Goal: Task Accomplishment & Management: Use online tool/utility

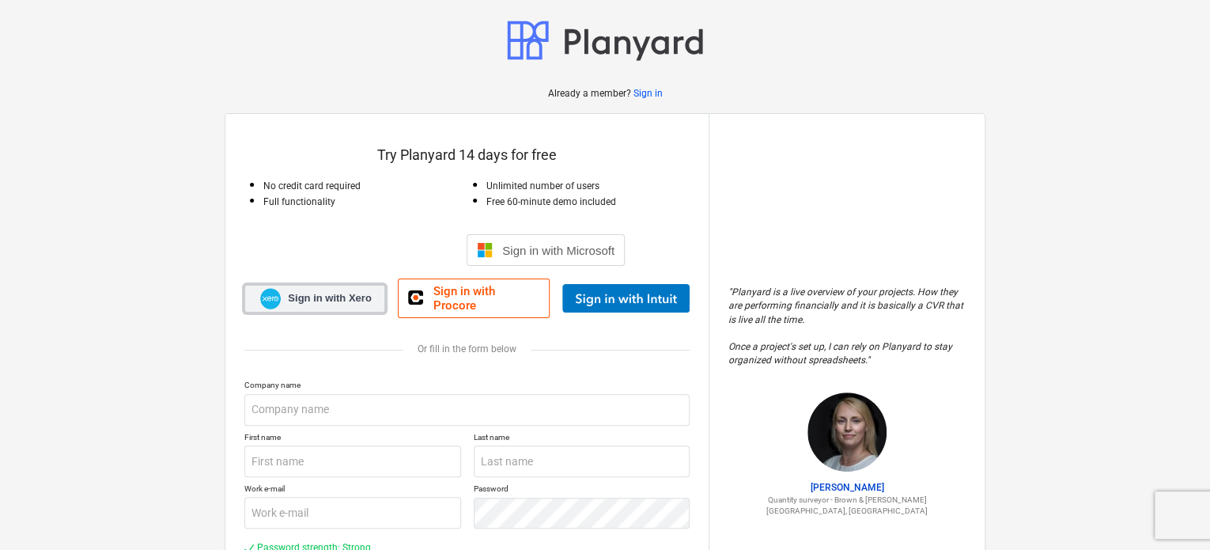
click at [311, 291] on span "Sign in with Xero" at bounding box center [329, 298] width 83 height 14
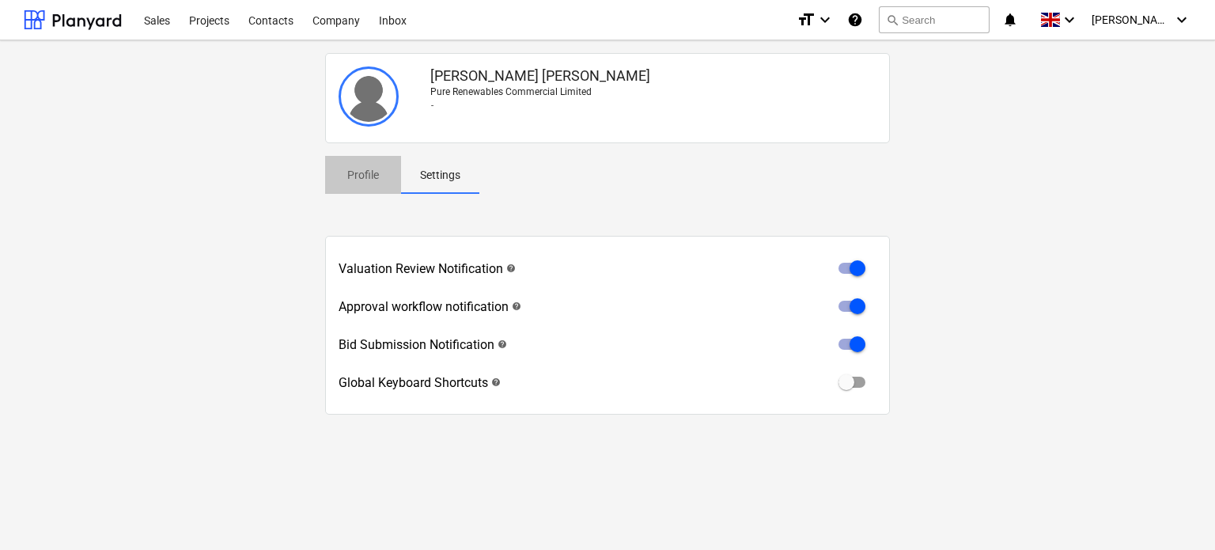
click at [361, 178] on p "Profile" at bounding box center [363, 175] width 38 height 17
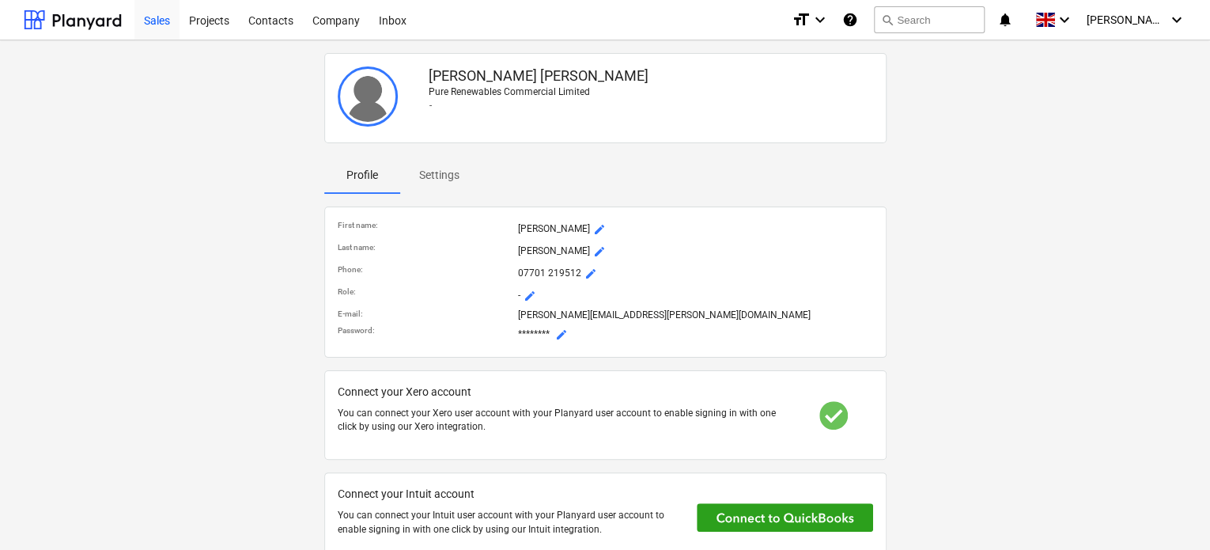
click at [153, 18] on div "Sales" at bounding box center [156, 19] width 45 height 40
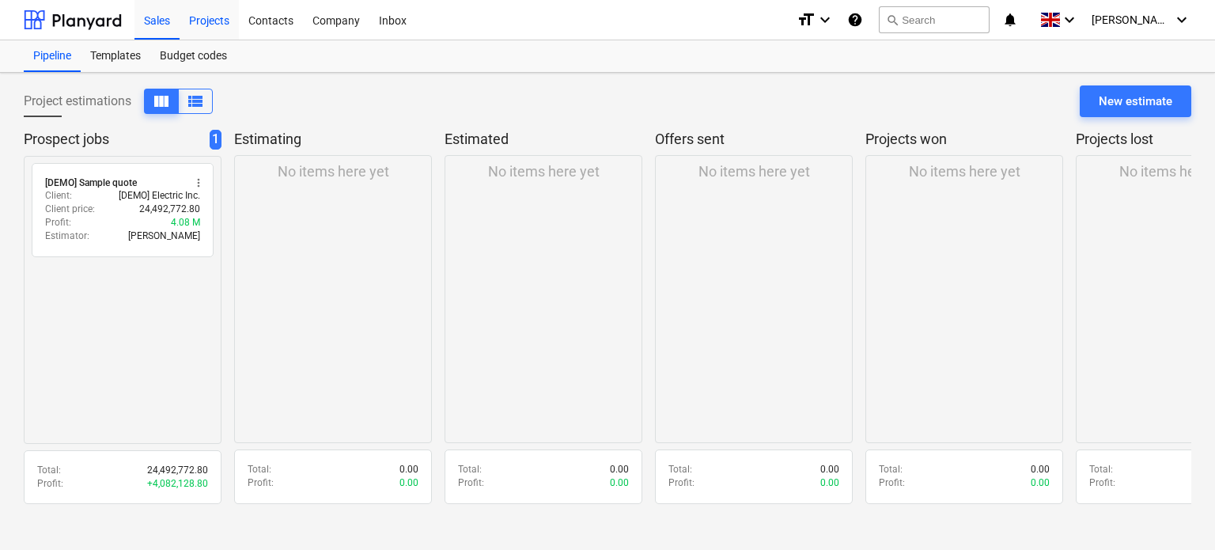
click at [216, 11] on div "Projects" at bounding box center [208, 19] width 59 height 40
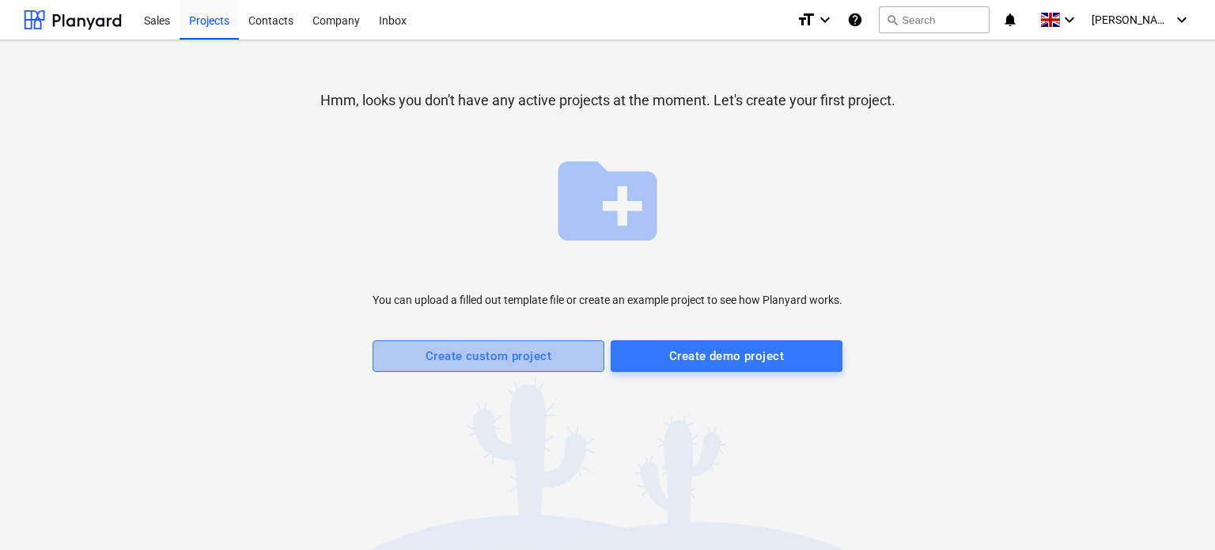
click at [546, 357] on div "Create custom project" at bounding box center [488, 356] width 126 height 21
